Goal: Transaction & Acquisition: Purchase product/service

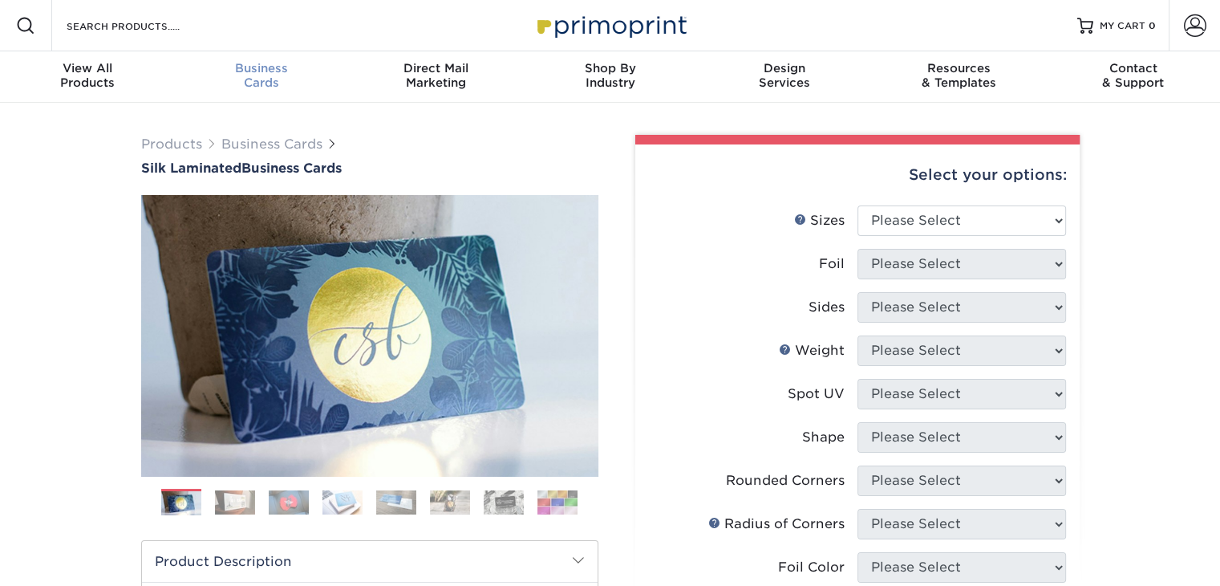
click at [263, 86] on div "Business Cards" at bounding box center [261, 75] width 174 height 29
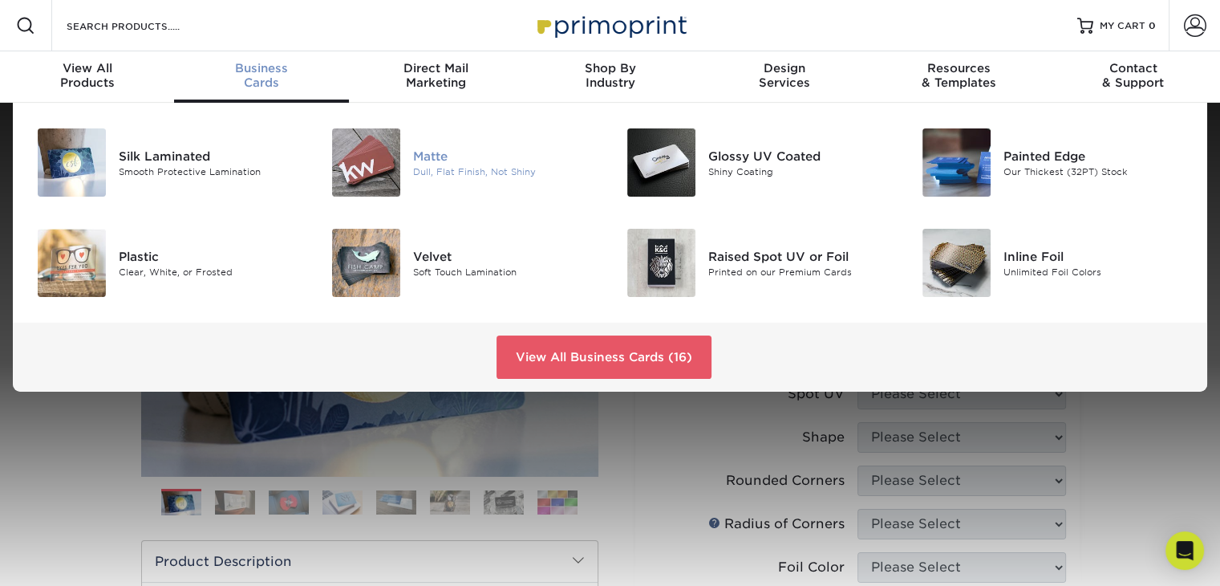
click at [372, 172] on img at bounding box center [366, 162] width 68 height 68
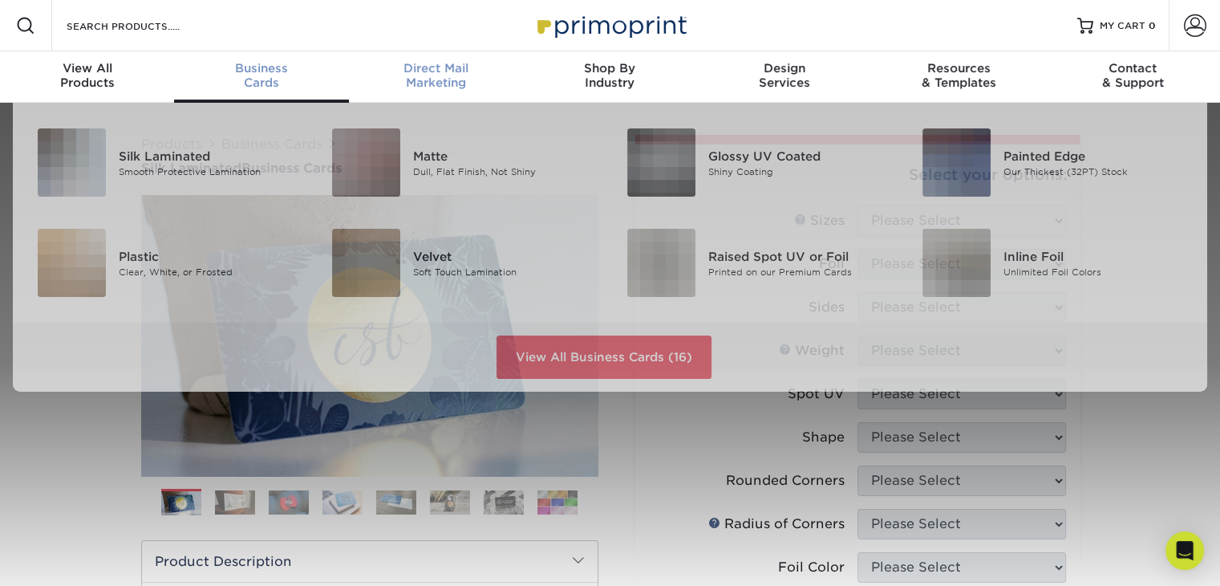
scroll to position [1, 0]
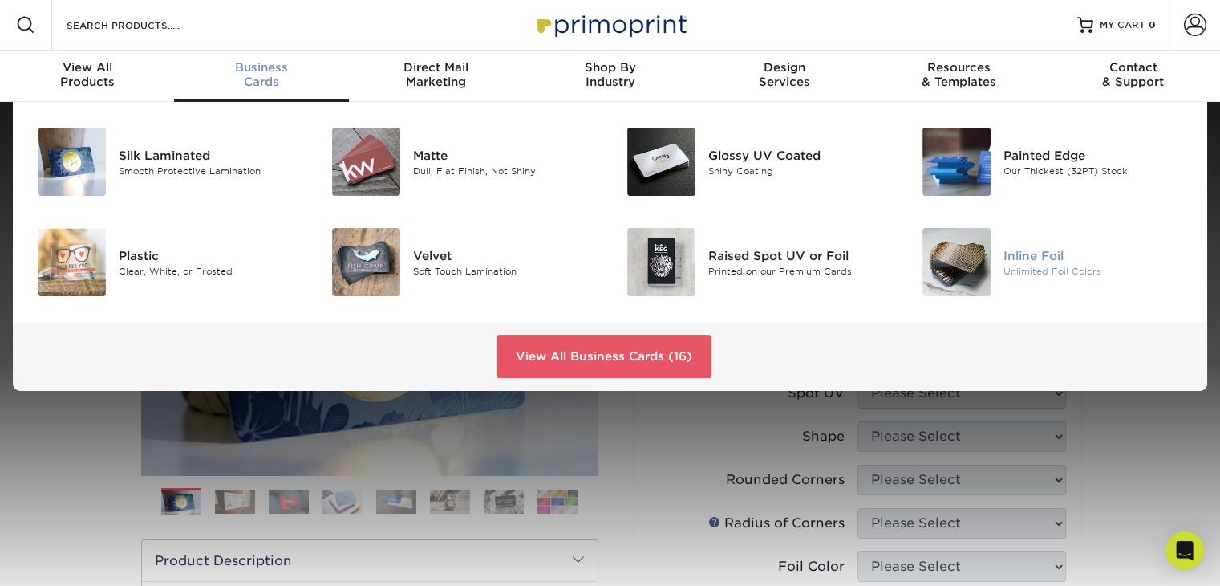
click at [998, 237] on div at bounding box center [954, 262] width 99 height 68
